Goal: Information Seeking & Learning: Understand process/instructions

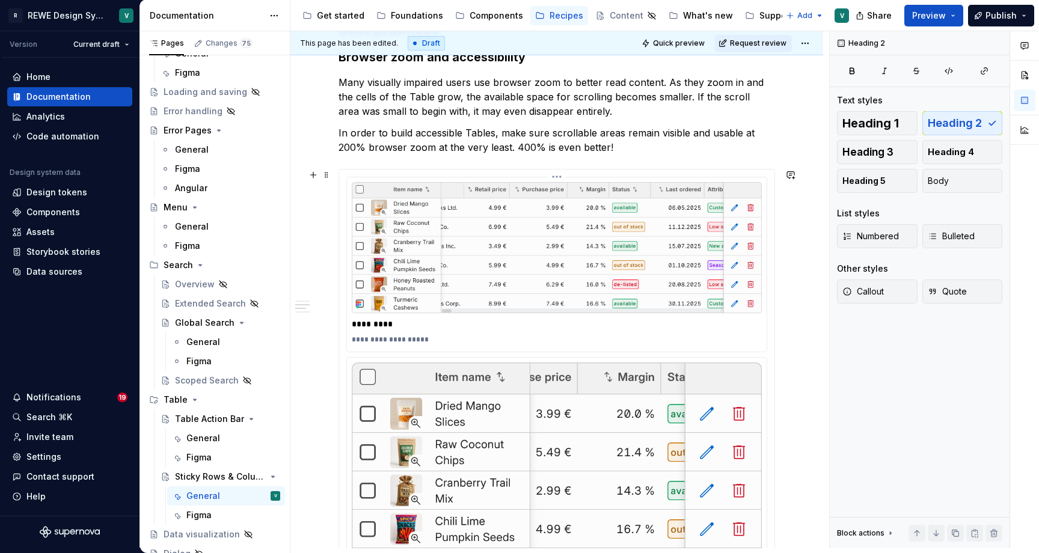
scroll to position [478, 0]
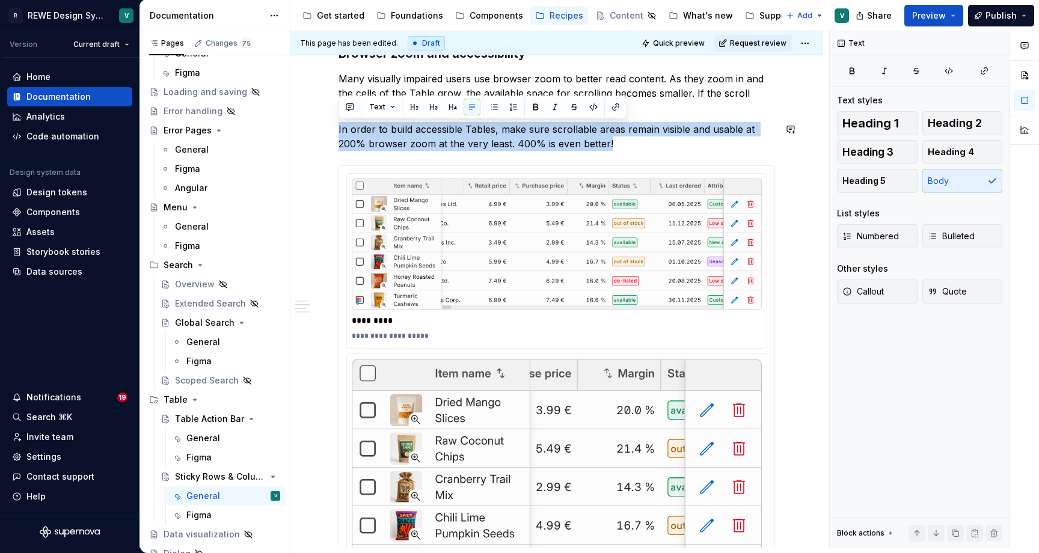
drag, startPoint x: 621, startPoint y: 143, endPoint x: 309, endPoint y: 118, distance: 313.5
click at [392, 108] on button "Text" at bounding box center [382, 107] width 37 height 17
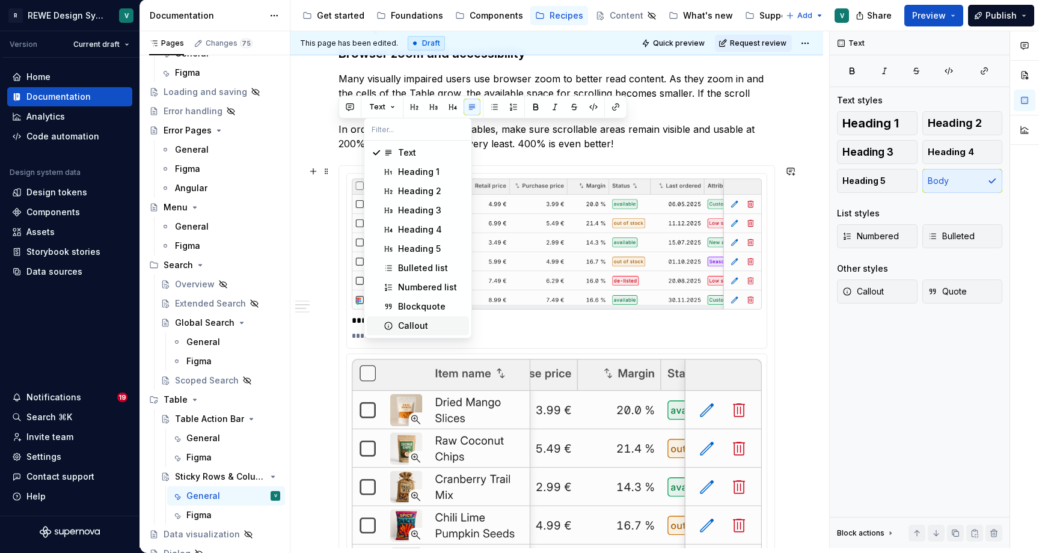
click at [410, 325] on div "Callout" at bounding box center [413, 326] width 30 height 12
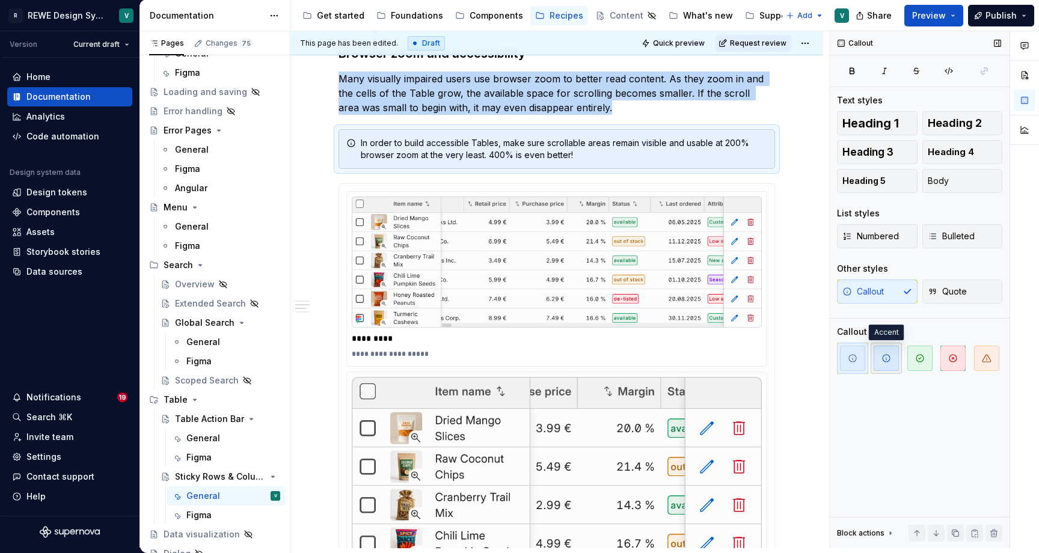
click at [881, 365] on span "button" at bounding box center [885, 358] width 25 height 25
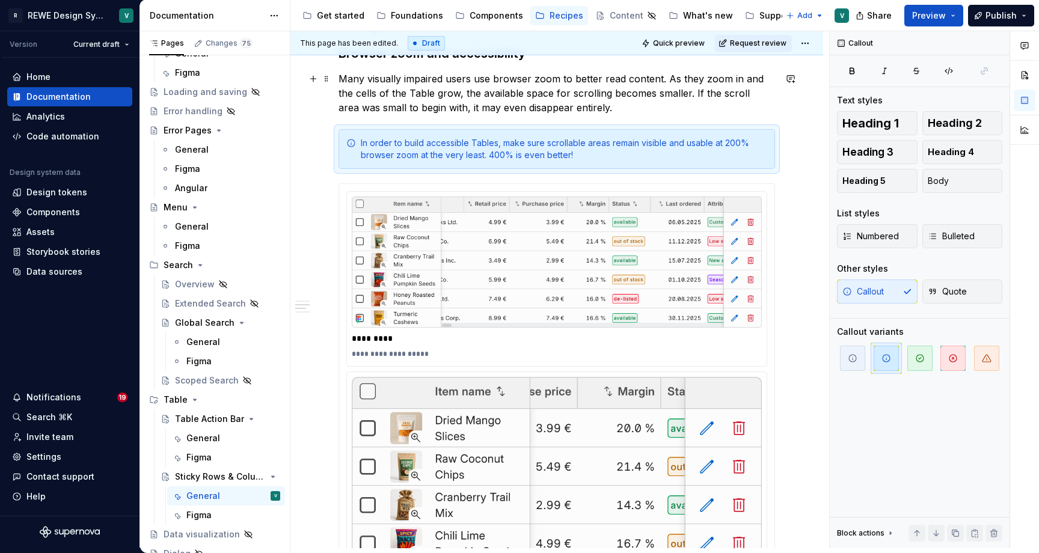
click at [624, 105] on p "Many visually impaired users use browser zoom to better read content. As they z…" at bounding box center [556, 93] width 436 height 43
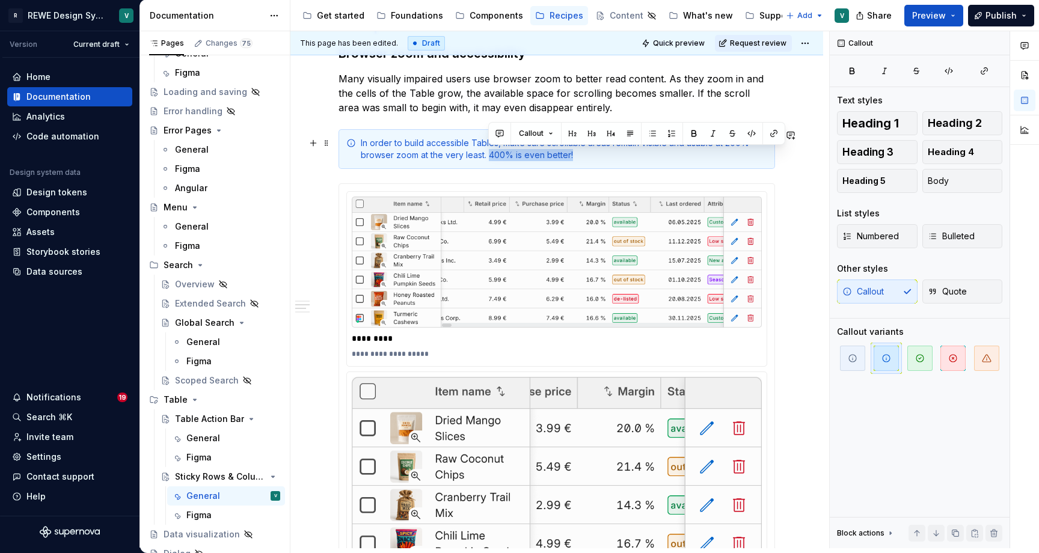
drag, startPoint x: 580, startPoint y: 154, endPoint x: 488, endPoint y: 154, distance: 92.0
click at [432, 162] on div "In order to build accessible Tables, make sure scrollable areas remain visible …" at bounding box center [556, 149] width 436 height 40
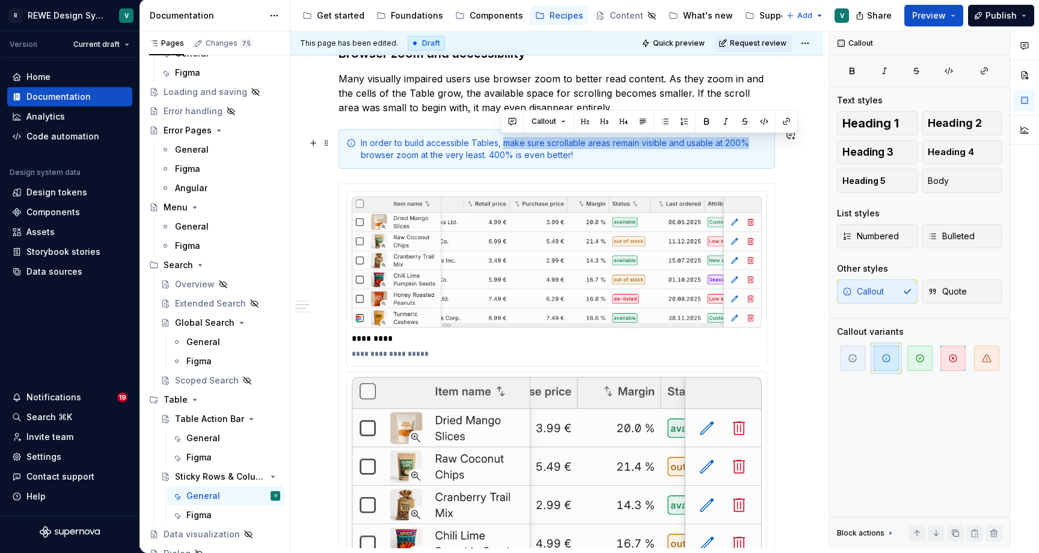
drag, startPoint x: 502, startPoint y: 143, endPoint x: 744, endPoint y: 142, distance: 241.6
click at [709, 121] on button "button" at bounding box center [706, 121] width 17 height 17
click at [444, 106] on p "Many visually impaired users use browser zoom to better read content. As they z…" at bounding box center [556, 93] width 436 height 43
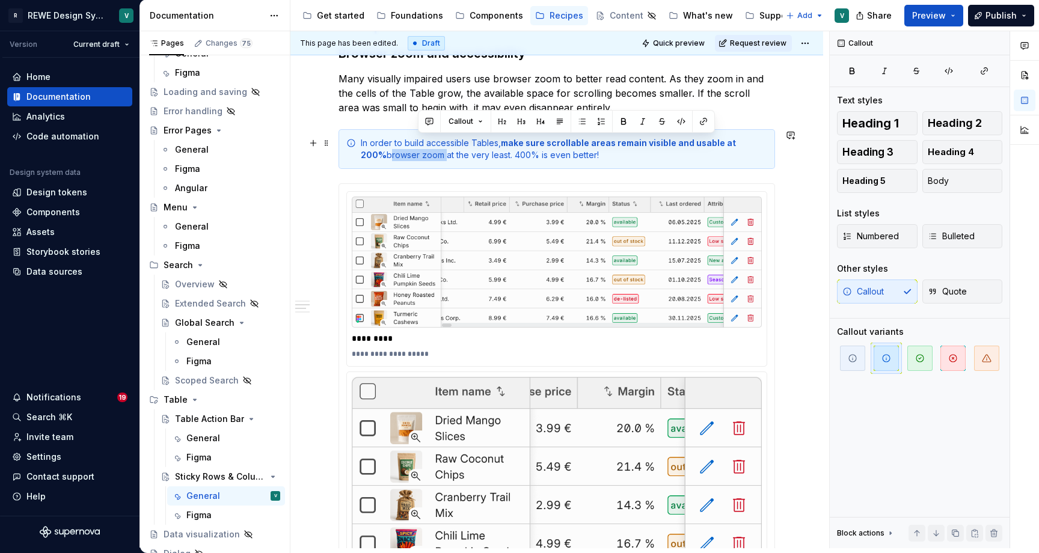
drag, startPoint x: 417, startPoint y: 156, endPoint x: 356, endPoint y: 156, distance: 60.7
click at [625, 124] on button "button" at bounding box center [623, 121] width 17 height 17
click at [620, 82] on p "Many visually impaired users use browser zoom to better read content. As they z…" at bounding box center [556, 93] width 436 height 43
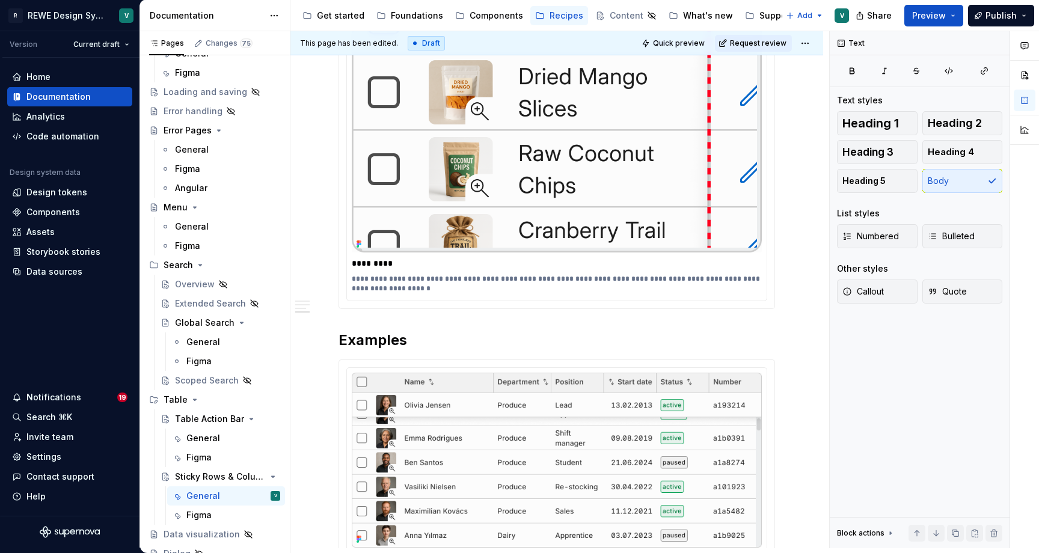
scroll to position [1181, 0]
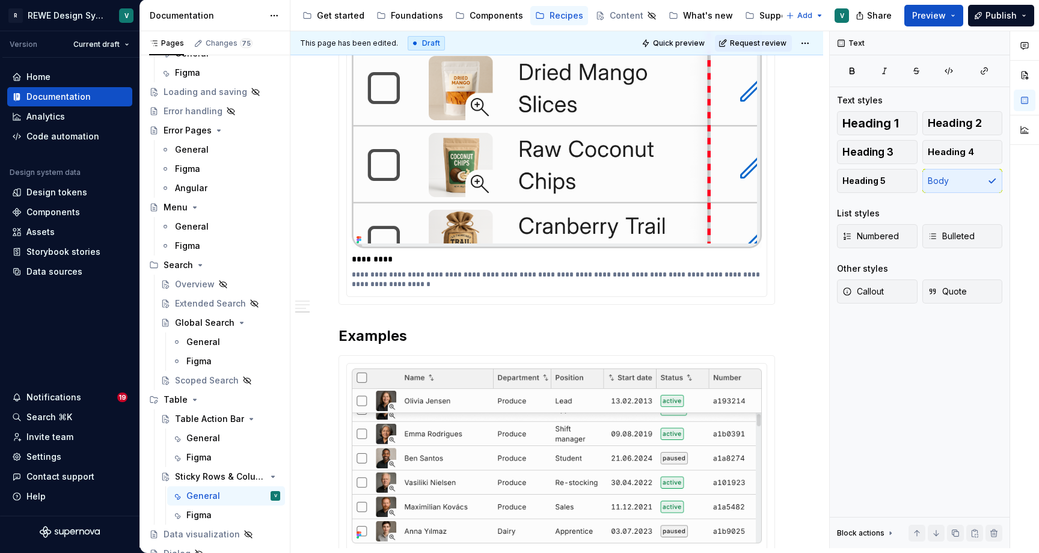
click at [380, 322] on div "**********" at bounding box center [556, 41] width 436 height 2000
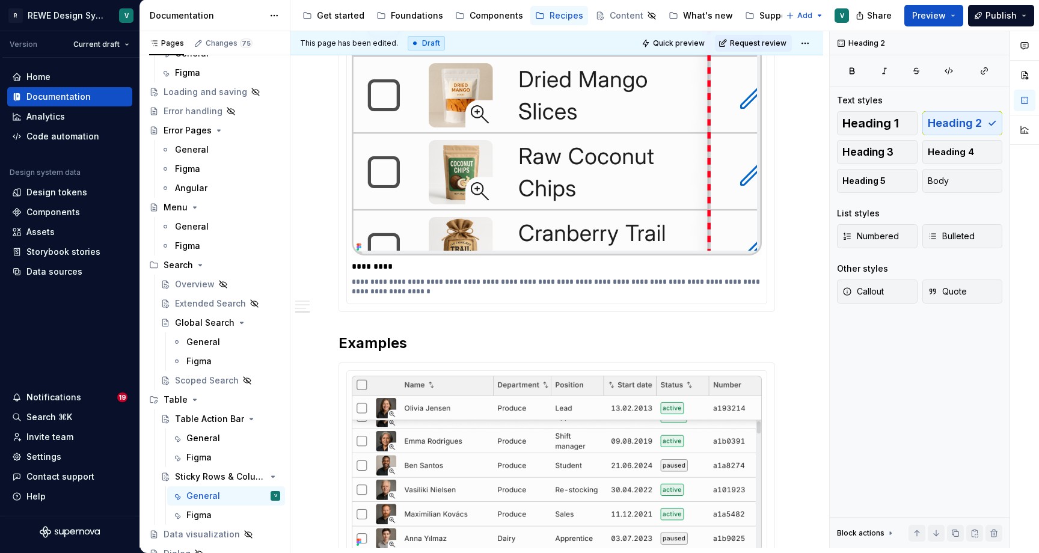
scroll to position [1188, 0]
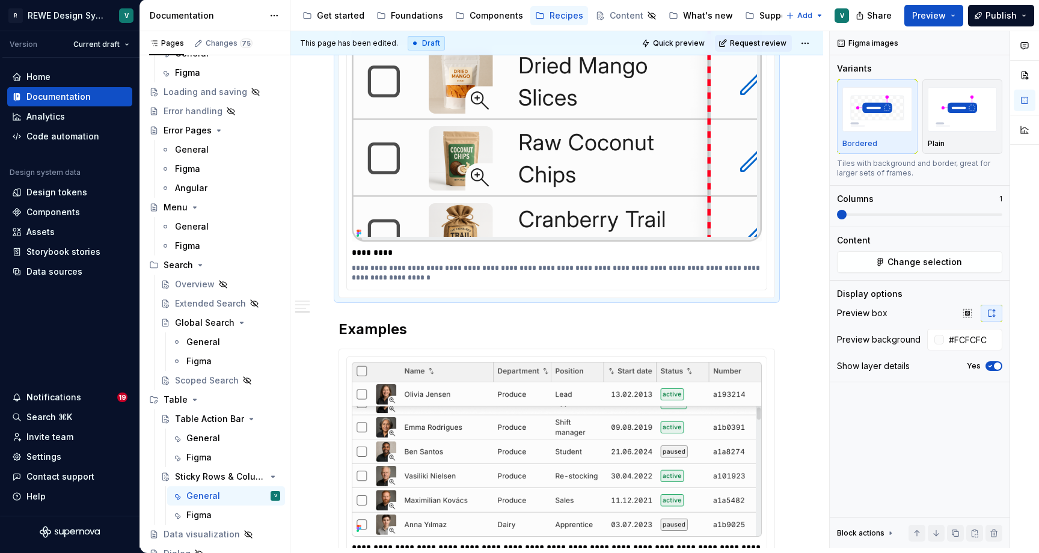
type textarea "*"
